Goal: Use online tool/utility: Utilize a website feature to perform a specific function

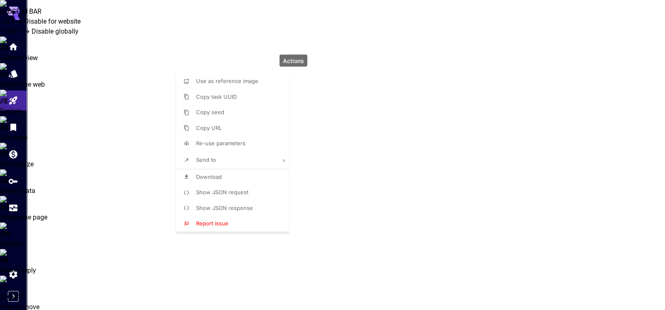
scroll to position [107, 0]
click at [356, 22] on div at bounding box center [332, 155] width 665 height 310
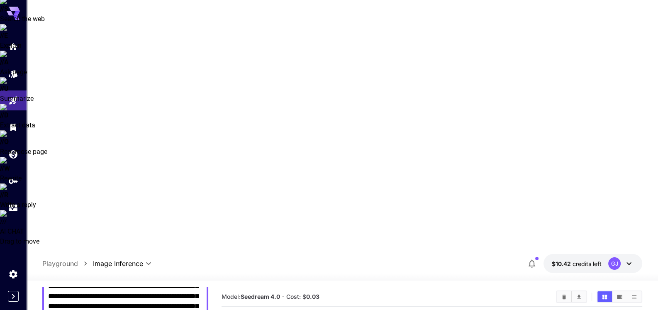
scroll to position [99, 0]
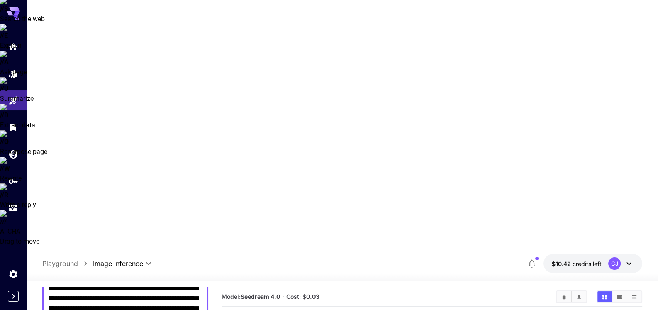
click at [0, 0] on input "Drag or upload image" at bounding box center [0, 0] width 0 height 0
type input "**********"
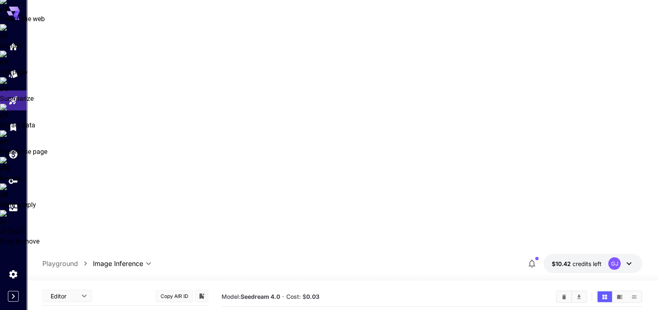
scroll to position [0, 0]
drag, startPoint x: 48, startPoint y: 99, endPoint x: 218, endPoint y: 181, distance: 188.7
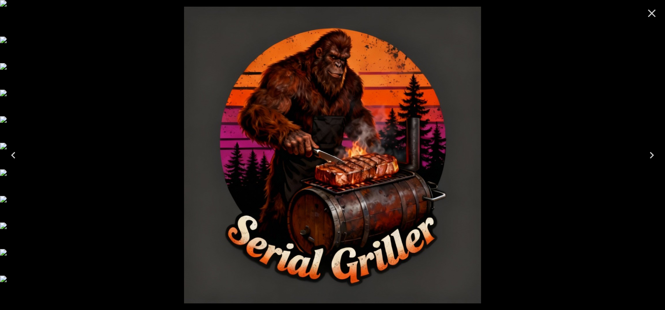
click at [651, 12] on icon "Close" at bounding box center [651, 13] width 13 height 13
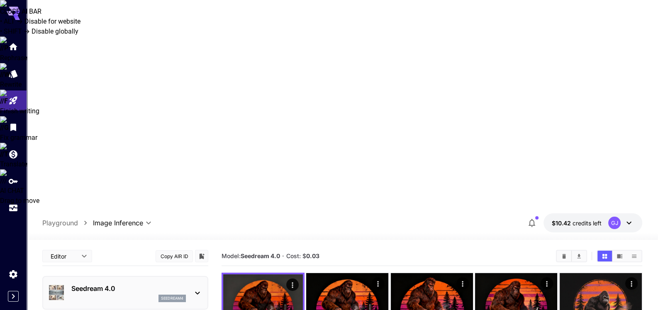
type textarea "**********"
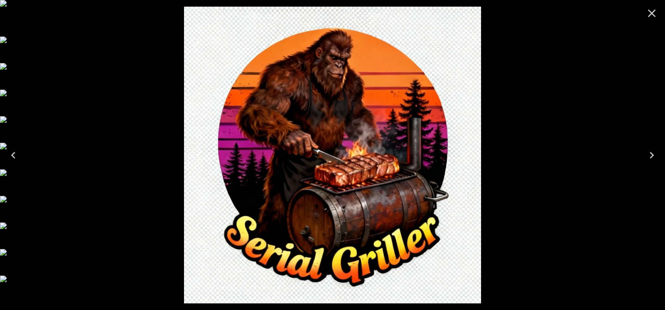
click at [650, 12] on icon "Close" at bounding box center [652, 14] width 8 height 8
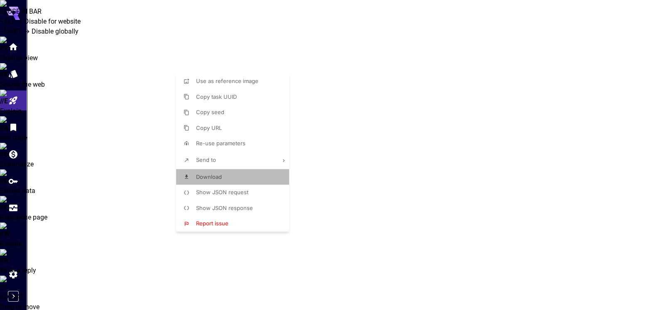
click at [210, 176] on span "Download" at bounding box center [209, 177] width 26 height 7
